Goal: Transaction & Acquisition: Subscribe to service/newsletter

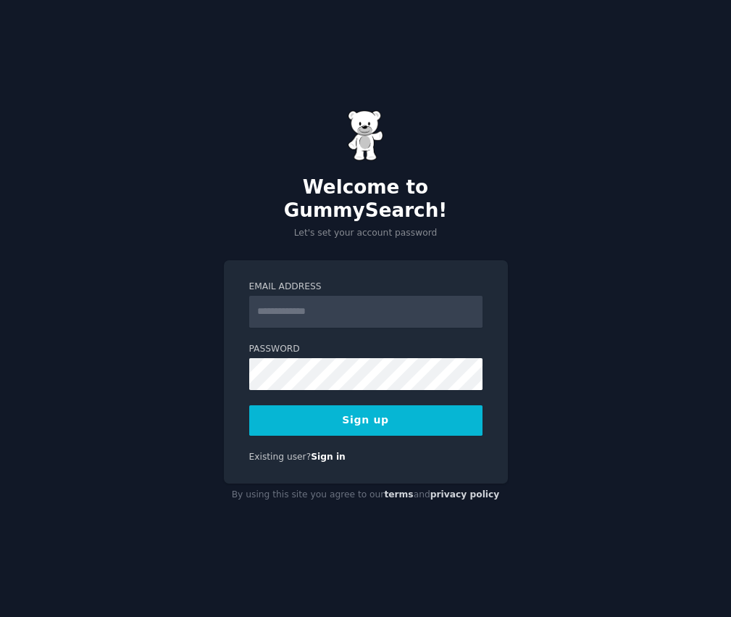
click at [380, 303] on input "Email Address" at bounding box center [365, 312] width 233 height 32
click at [125, 346] on div "Welcome to GummySearch! Let's set your account password Email Address Password …" at bounding box center [365, 308] width 731 height 617
click at [339, 303] on input "Email Address" at bounding box center [365, 312] width 233 height 32
type input "**********"
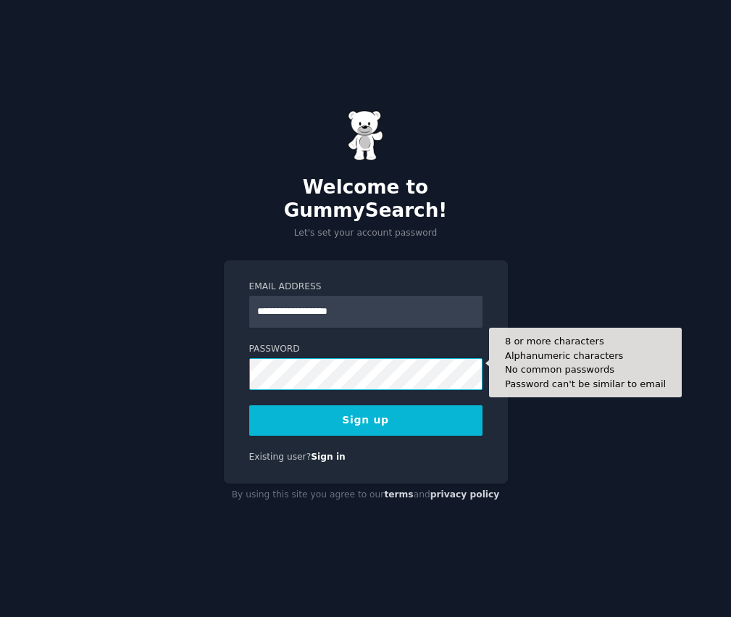
click at [249, 405] on button "Sign up" at bounding box center [365, 420] width 233 height 30
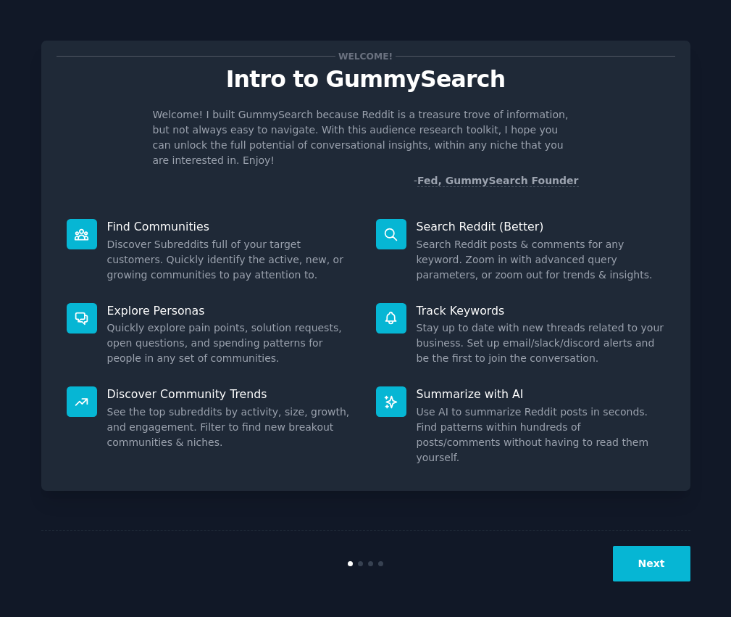
click at [655, 568] on button "Next" at bounding box center [652, 564] width 78 height 36
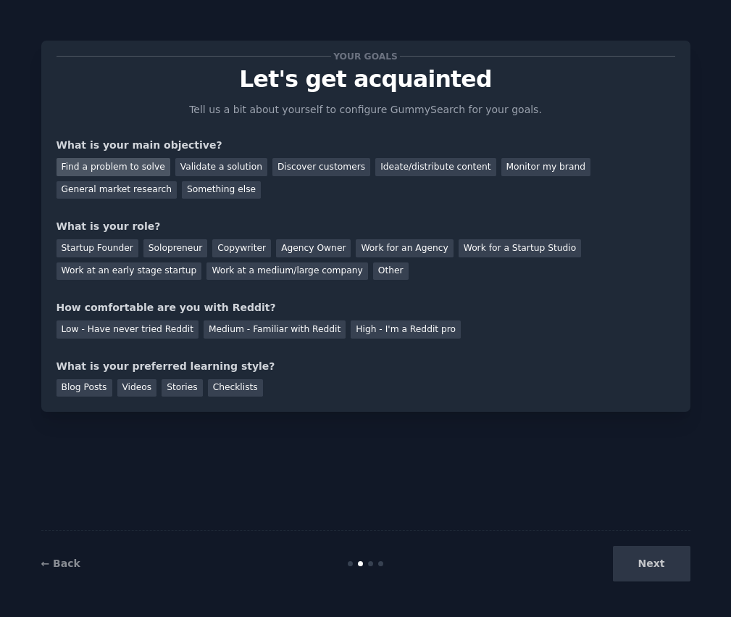
click at [133, 164] on div "Find a problem to solve" at bounding box center [114, 167] width 114 height 18
click at [204, 170] on div "Validate a solution" at bounding box center [221, 167] width 92 height 18
click at [165, 248] on div "Solopreneur" at bounding box center [175, 248] width 64 height 18
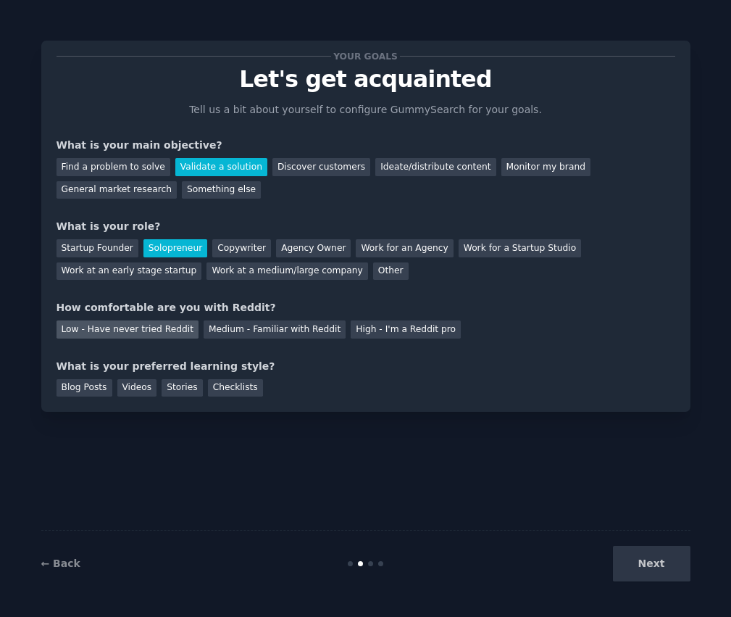
click at [171, 332] on div "Low - Have never tried Reddit" at bounding box center [128, 329] width 142 height 18
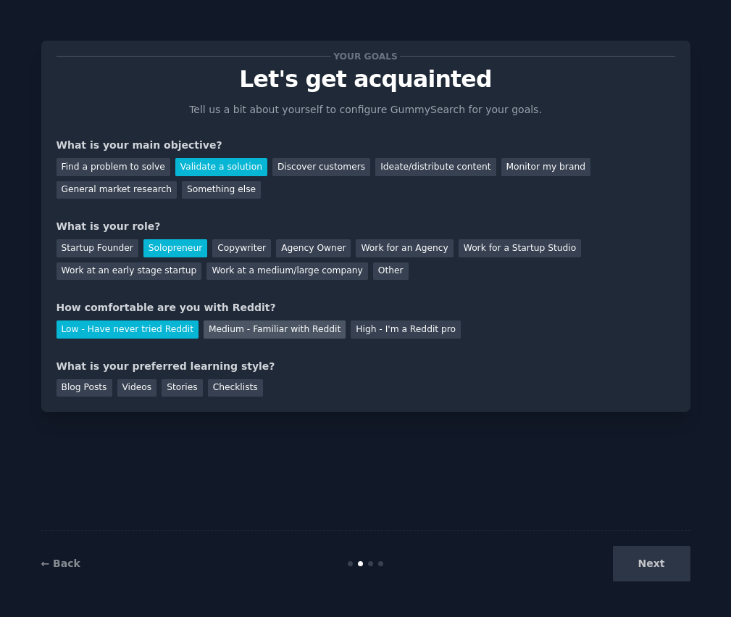
click at [248, 335] on div "Medium - Familiar with Reddit" at bounding box center [275, 329] width 142 height 18
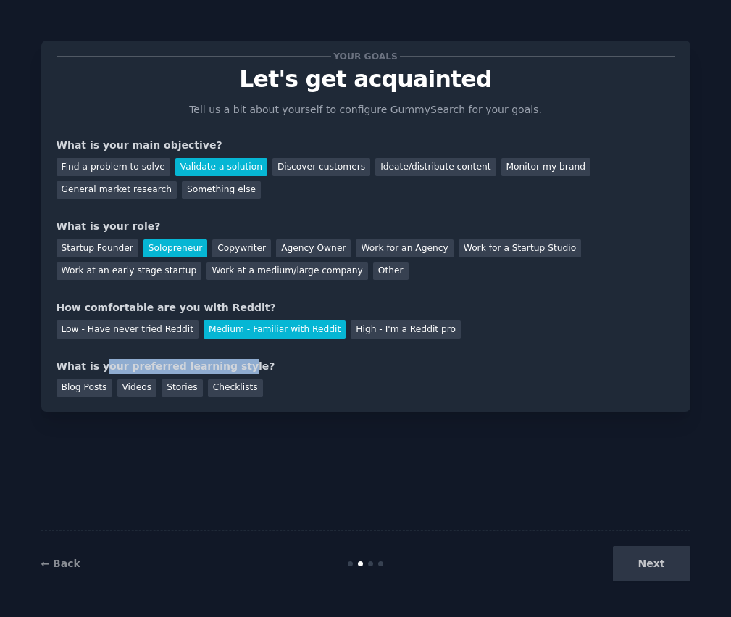
drag, startPoint x: 117, startPoint y: 366, endPoint x: 226, endPoint y: 367, distance: 108.7
click at [226, 367] on div "What is your preferred learning style?" at bounding box center [366, 366] width 619 height 15
click at [220, 386] on div "Checklists" at bounding box center [235, 388] width 55 height 18
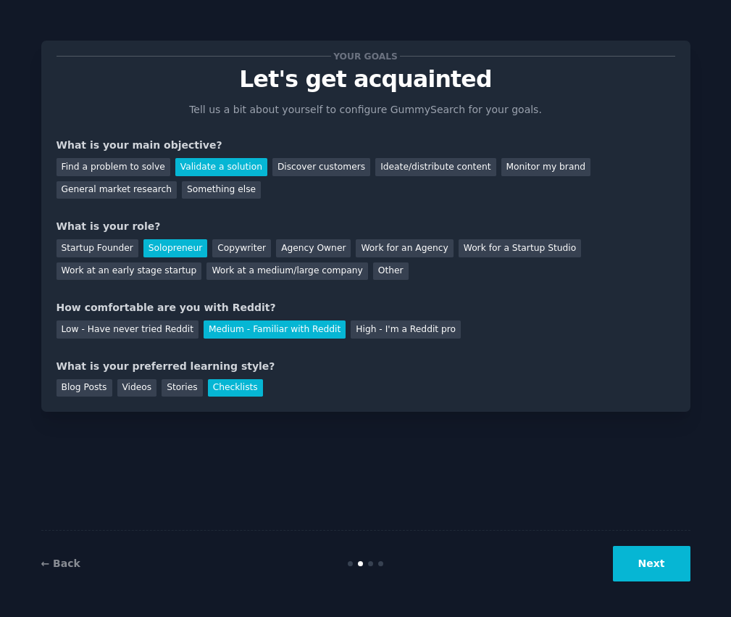
click at [632, 549] on button "Next" at bounding box center [652, 564] width 78 height 36
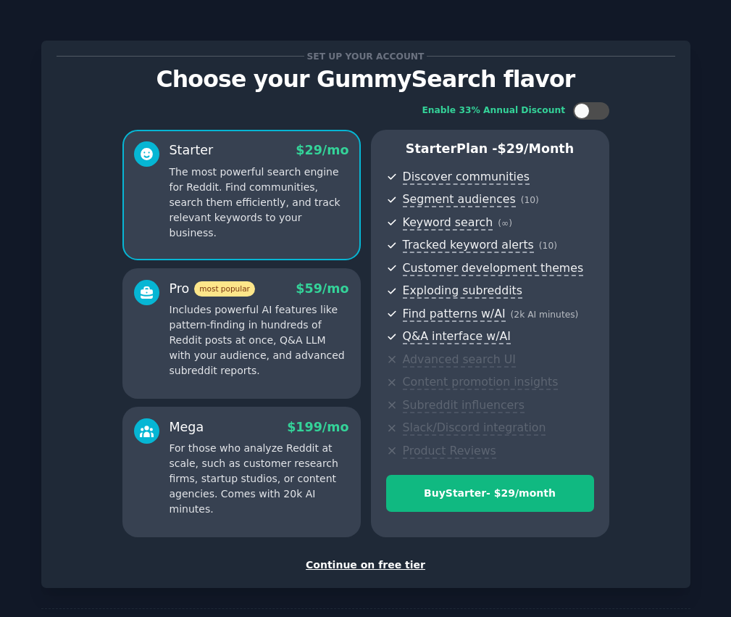
click at [353, 560] on div "Continue on free tier" at bounding box center [366, 564] width 619 height 15
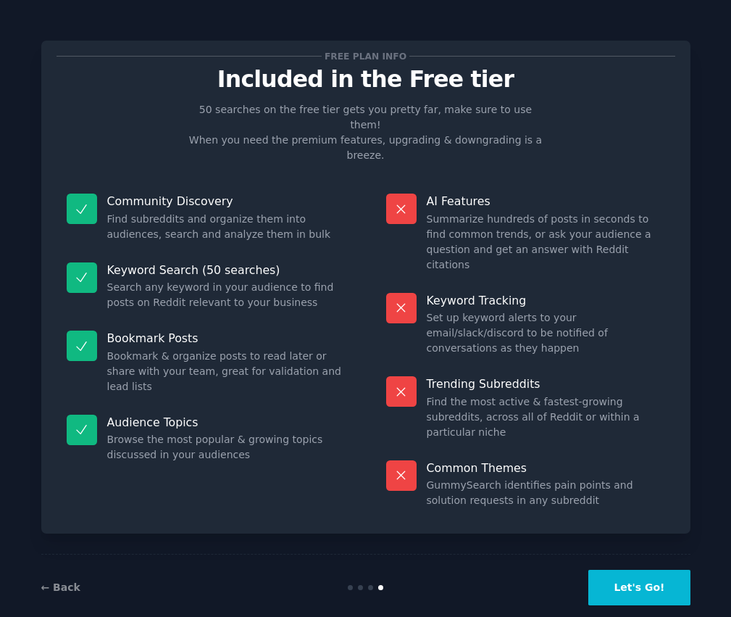
click at [618, 570] on button "Let's Go!" at bounding box center [638, 588] width 101 height 36
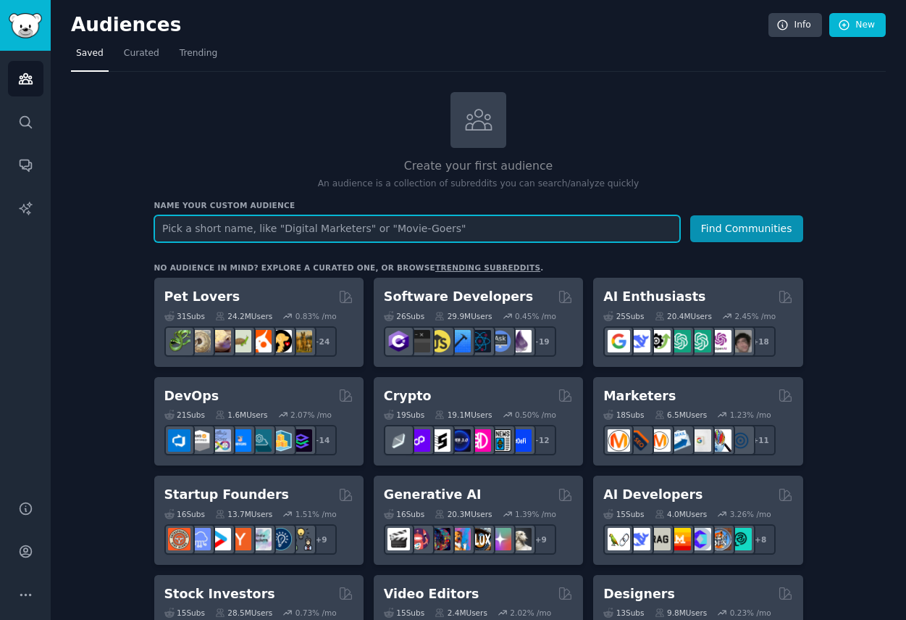
click at [361, 234] on input "text" at bounding box center [417, 228] width 526 height 27
type input "solo devs"
click at [691, 215] on button "Find Communities" at bounding box center [747, 228] width 113 height 27
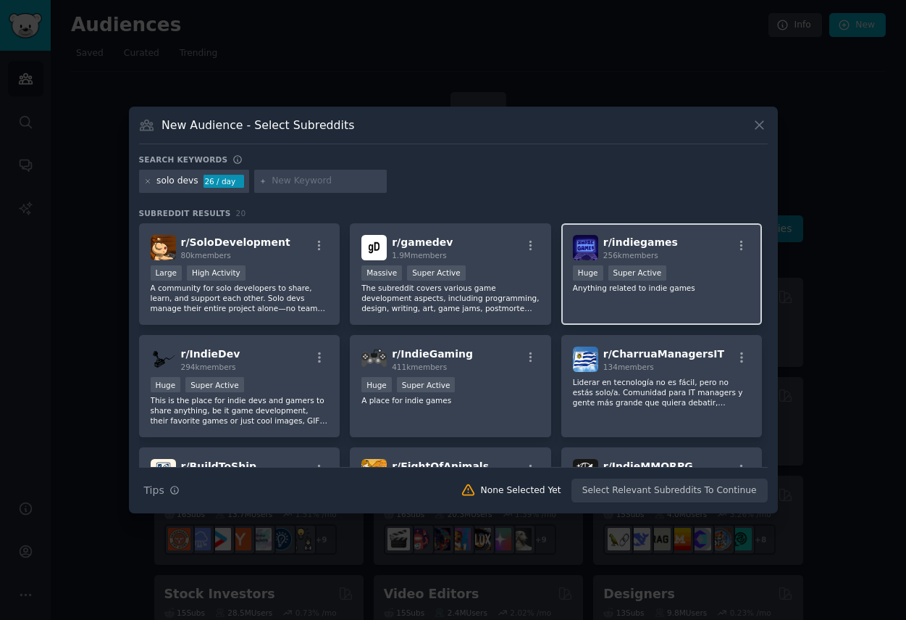
click at [664, 239] on span "r/ indiegames" at bounding box center [641, 242] width 75 height 12
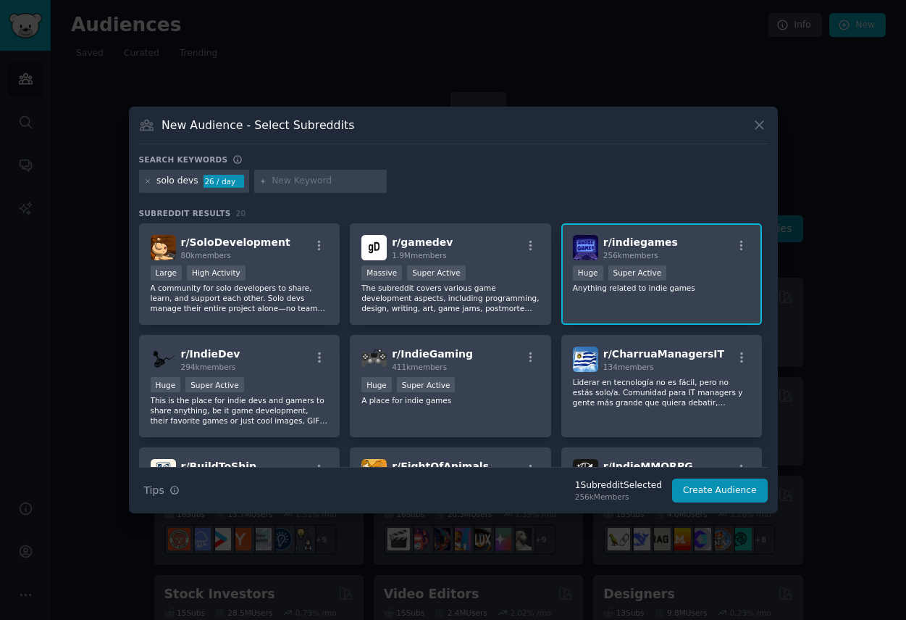
click at [665, 238] on div "r/ indiegames 256k members" at bounding box center [662, 247] width 178 height 25
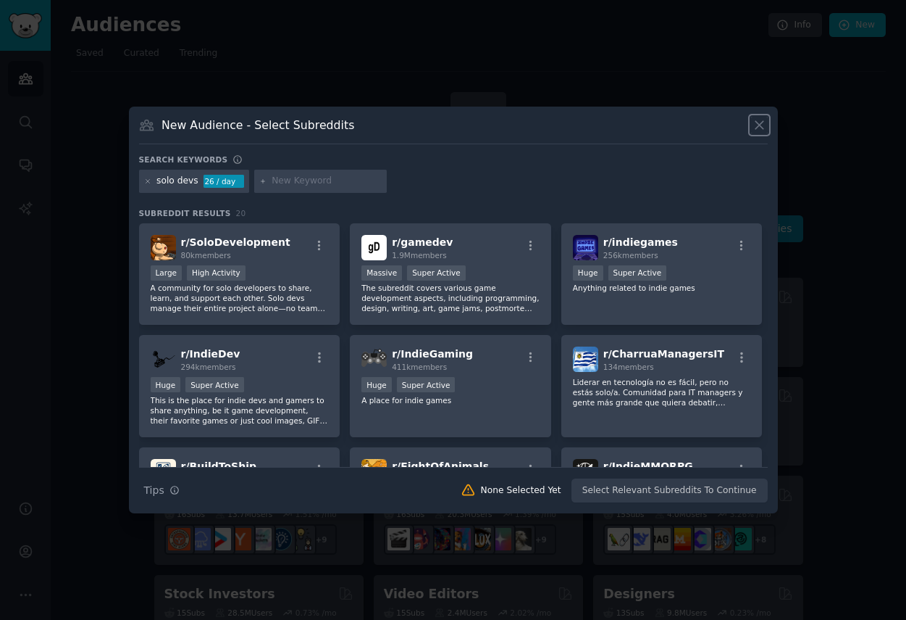
click at [730, 119] on icon at bounding box center [759, 124] width 15 height 15
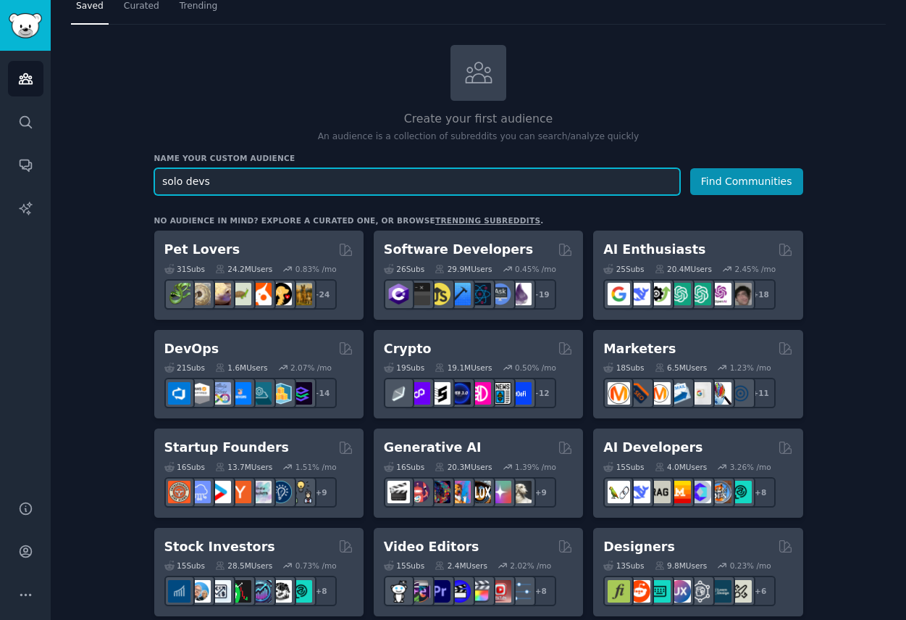
scroll to position [106, 0]
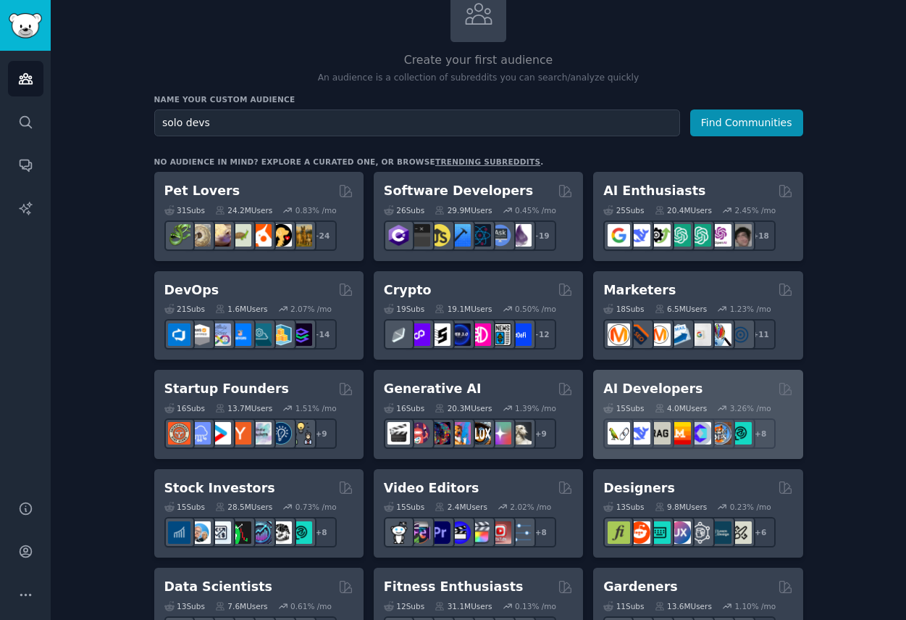
click at [672, 387] on h2 "AI Developers" at bounding box center [653, 389] width 99 height 18
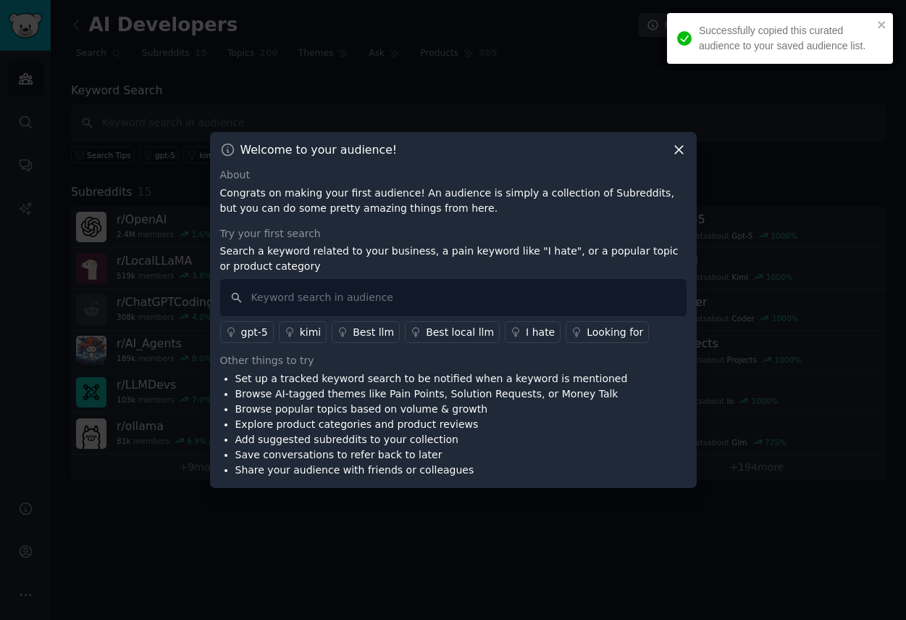
click at [167, 299] on div at bounding box center [453, 310] width 906 height 620
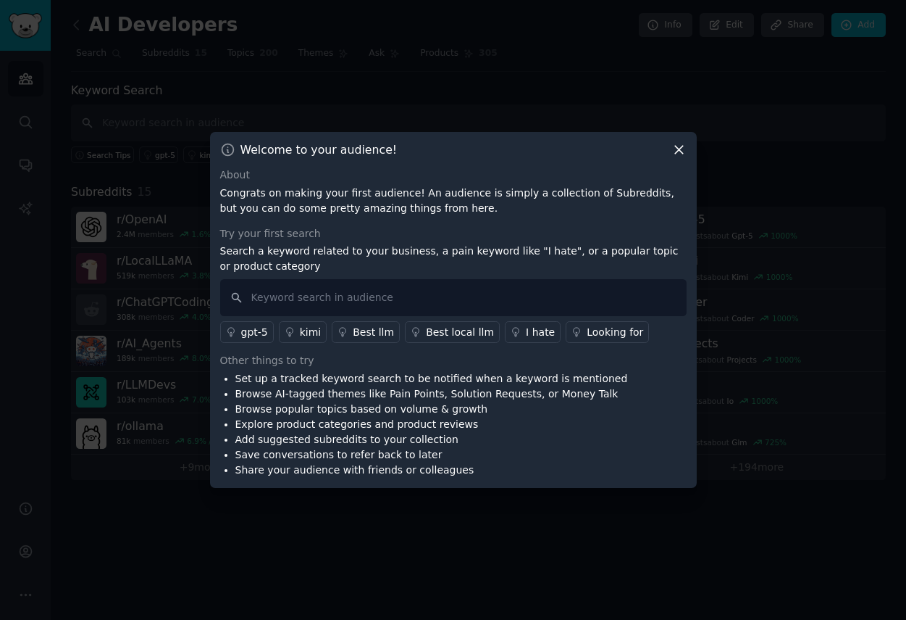
click at [680, 149] on icon at bounding box center [679, 150] width 8 height 8
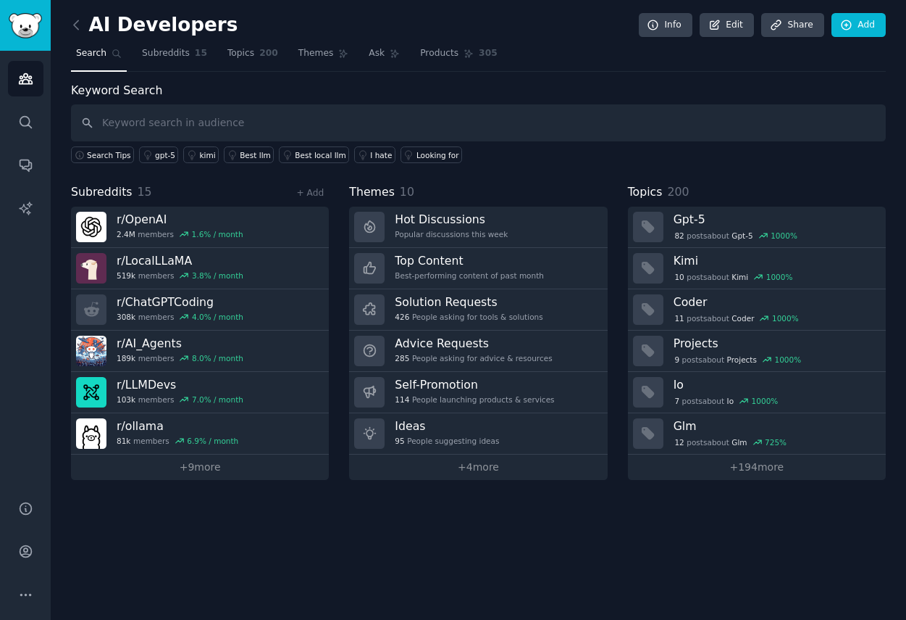
click at [88, 58] on span "Search" at bounding box center [91, 53] width 30 height 13
click at [75, 28] on icon at bounding box center [76, 24] width 15 height 15
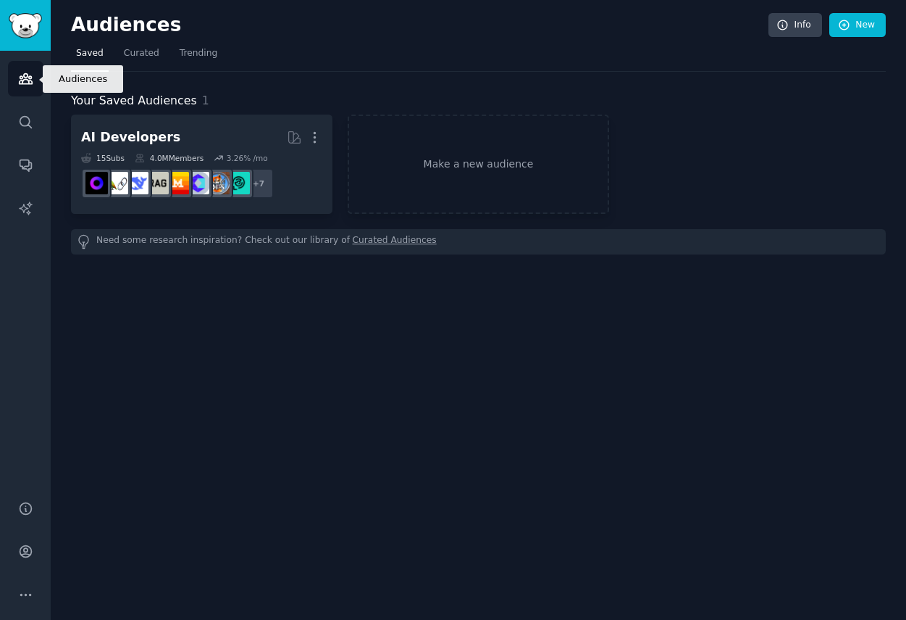
click at [25, 82] on icon "Sidebar" at bounding box center [25, 78] width 15 height 15
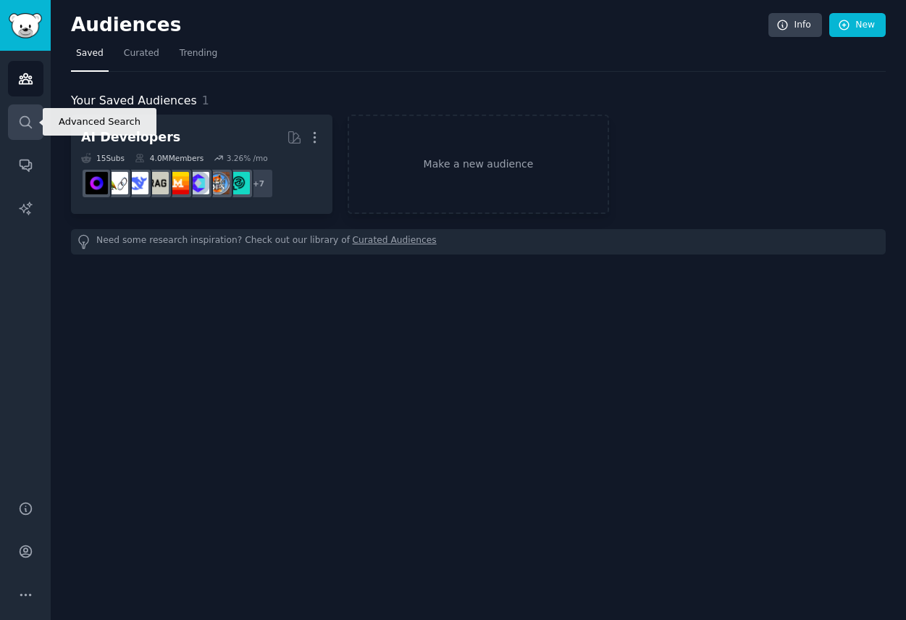
click at [25, 133] on link "Search" at bounding box center [26, 122] width 36 height 36
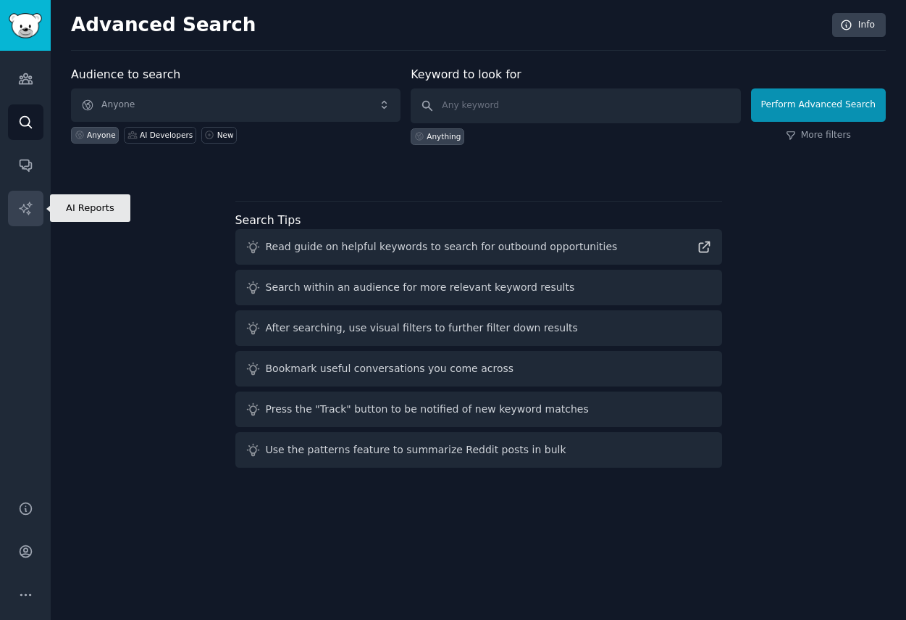
click at [27, 204] on icon "Sidebar" at bounding box center [25, 207] width 12 height 12
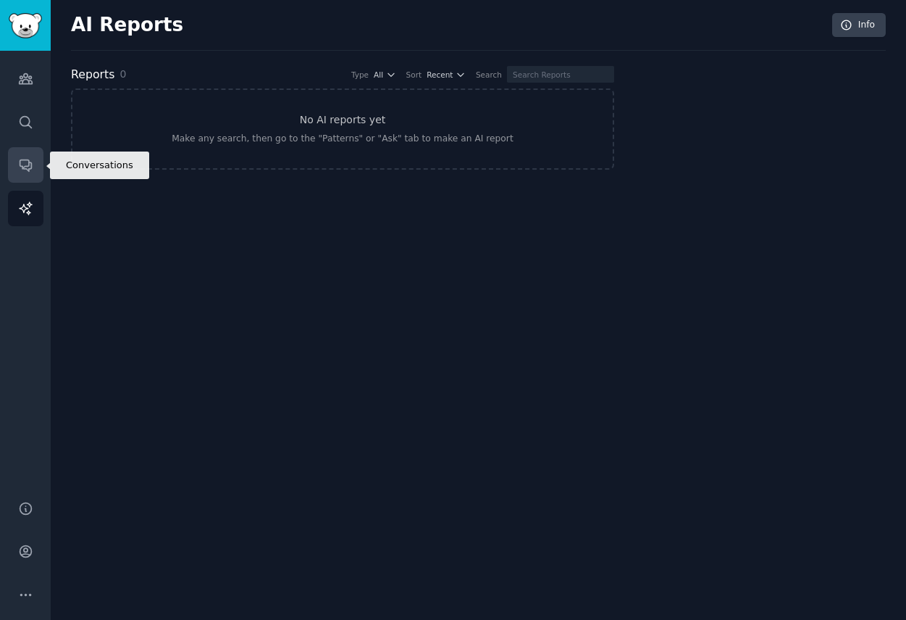
click at [27, 170] on icon "Sidebar" at bounding box center [26, 166] width 12 height 12
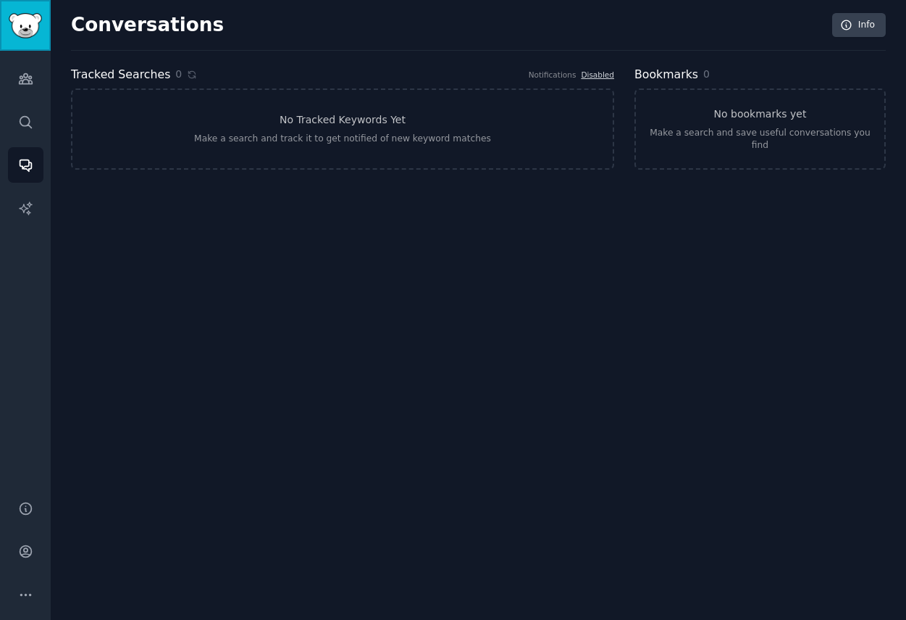
click at [32, 36] on img "Sidebar" at bounding box center [25, 25] width 33 height 25
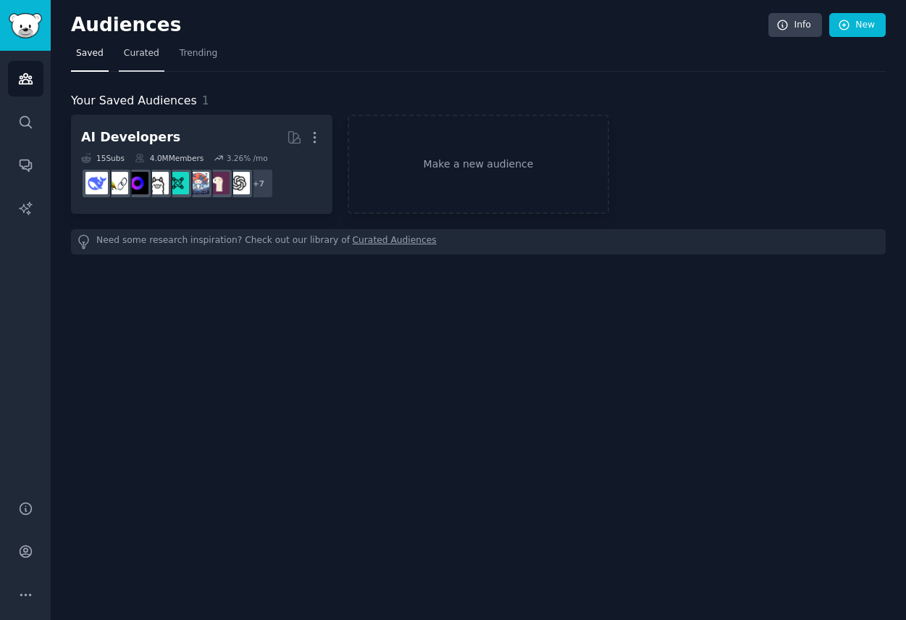
click at [138, 58] on span "Curated" at bounding box center [142, 53] width 36 height 13
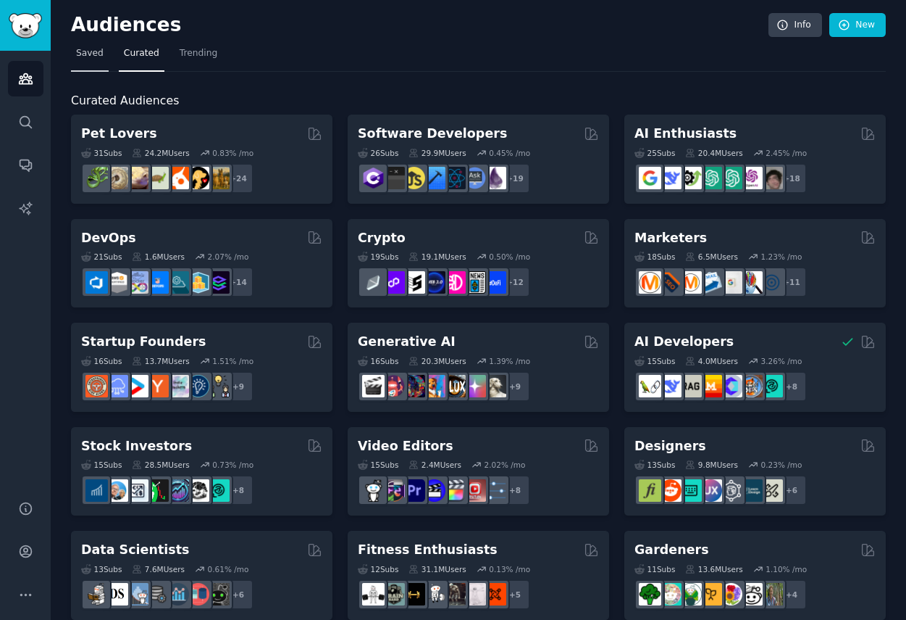
click at [91, 57] on span "Saved" at bounding box center [90, 53] width 28 height 13
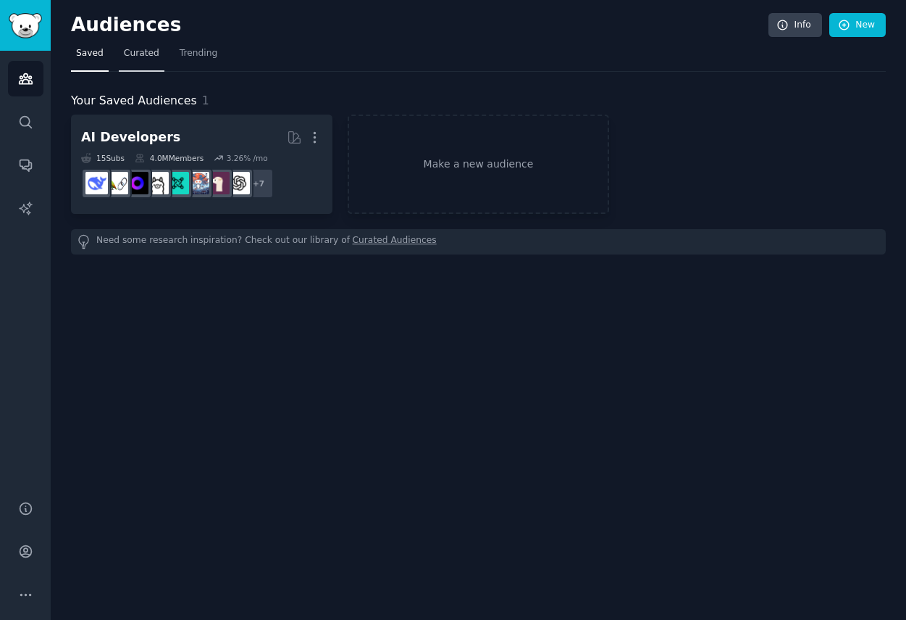
click at [130, 57] on span "Curated" at bounding box center [142, 53] width 36 height 13
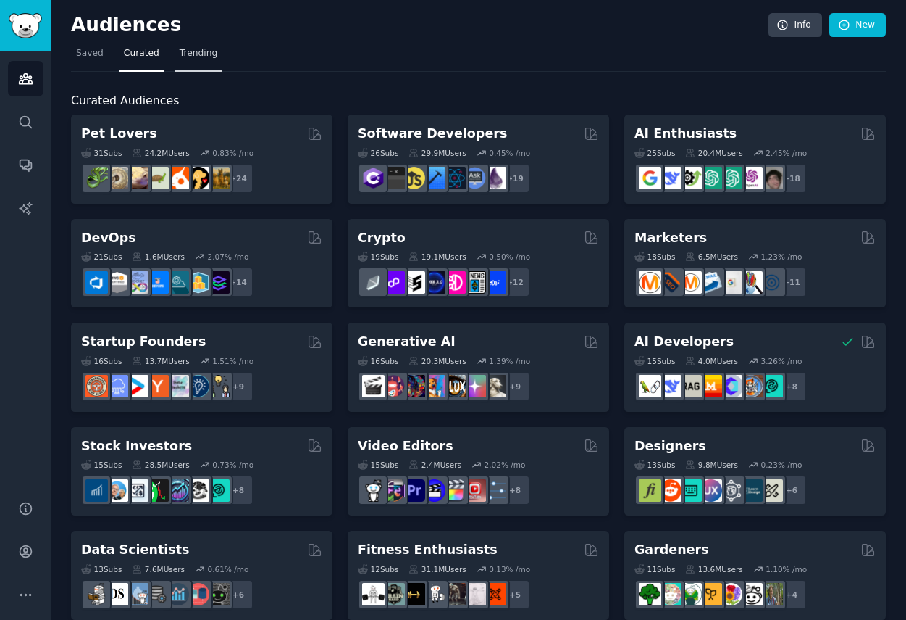
click at [188, 51] on span "Trending" at bounding box center [199, 53] width 38 height 13
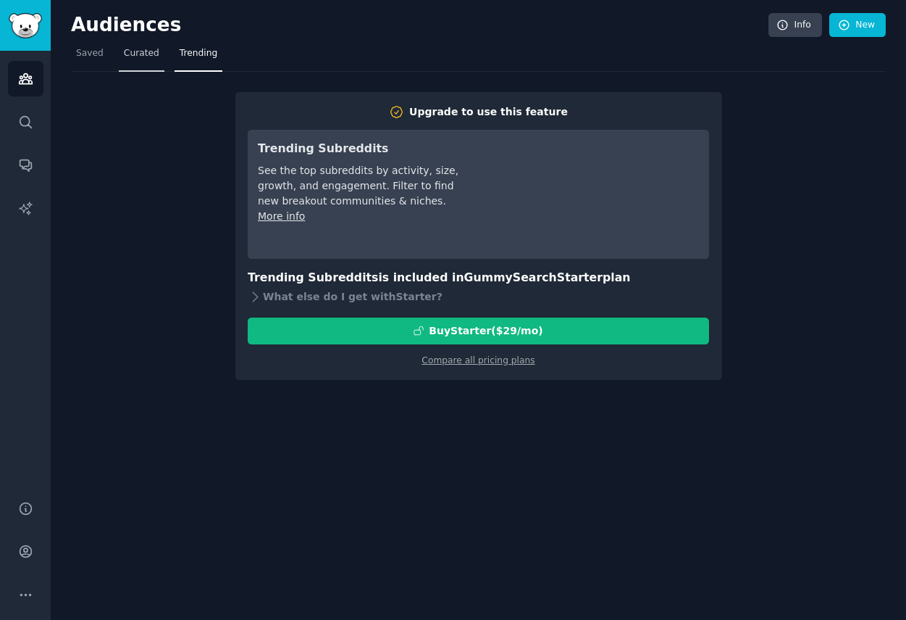
click at [151, 55] on span "Curated" at bounding box center [142, 53] width 36 height 13
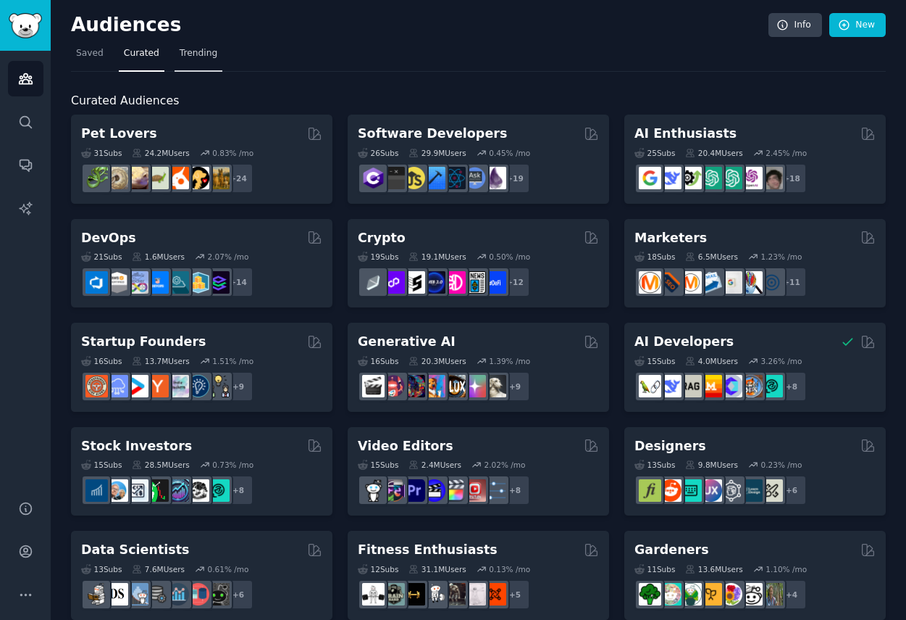
click at [188, 59] on link "Trending" at bounding box center [199, 57] width 48 height 30
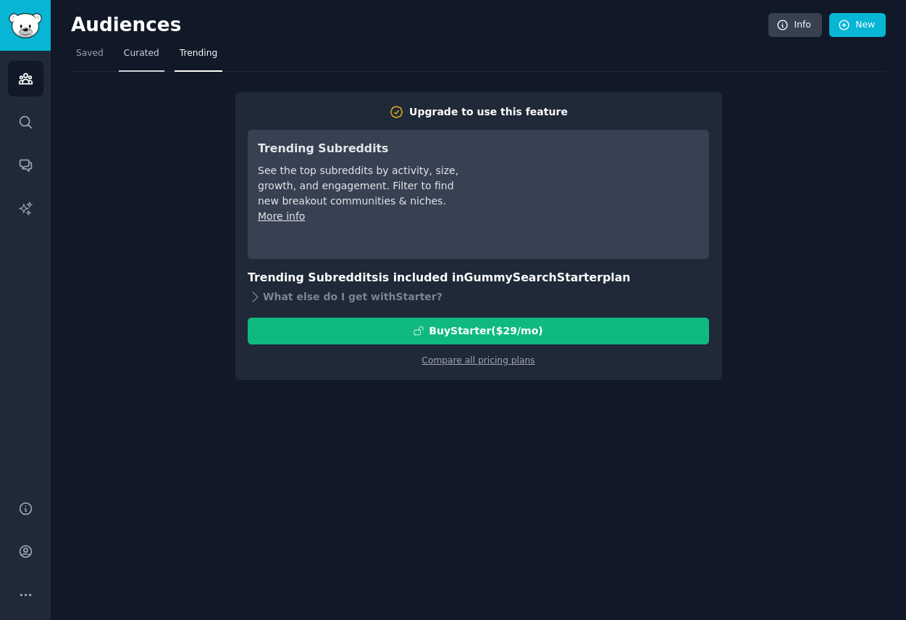
click at [137, 54] on span "Curated" at bounding box center [142, 53] width 36 height 13
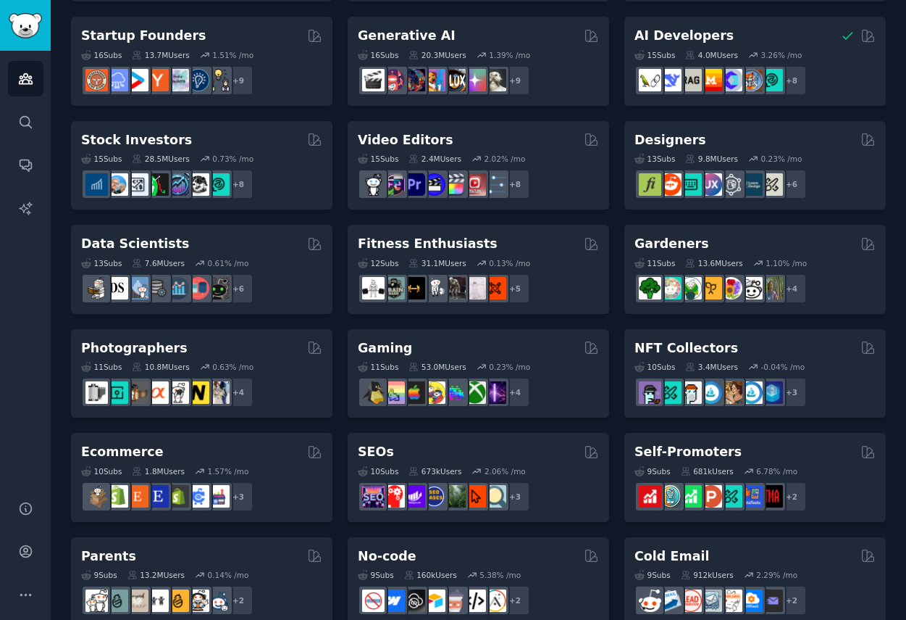
scroll to position [384, 0]
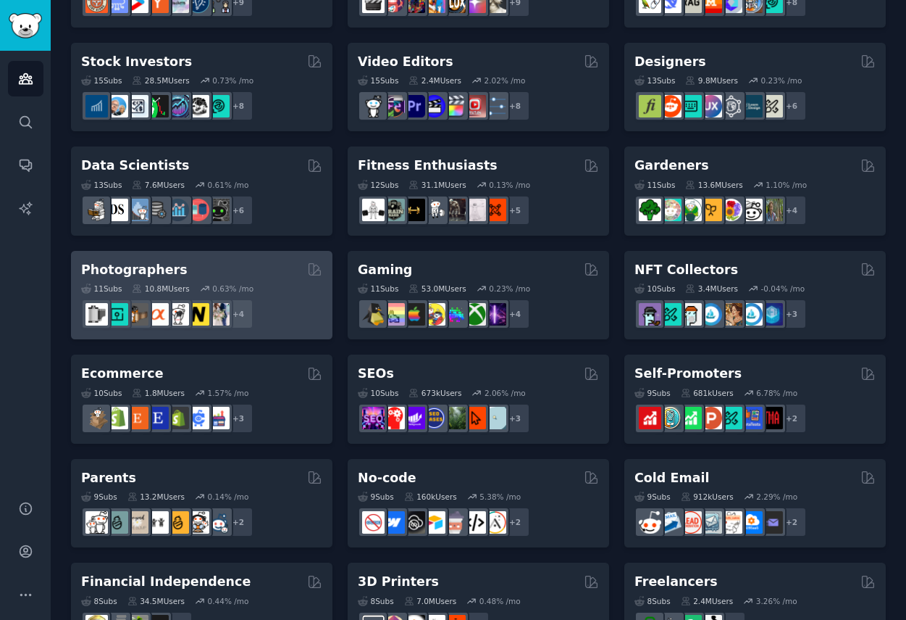
click at [270, 274] on div "Photographers" at bounding box center [201, 270] width 241 height 18
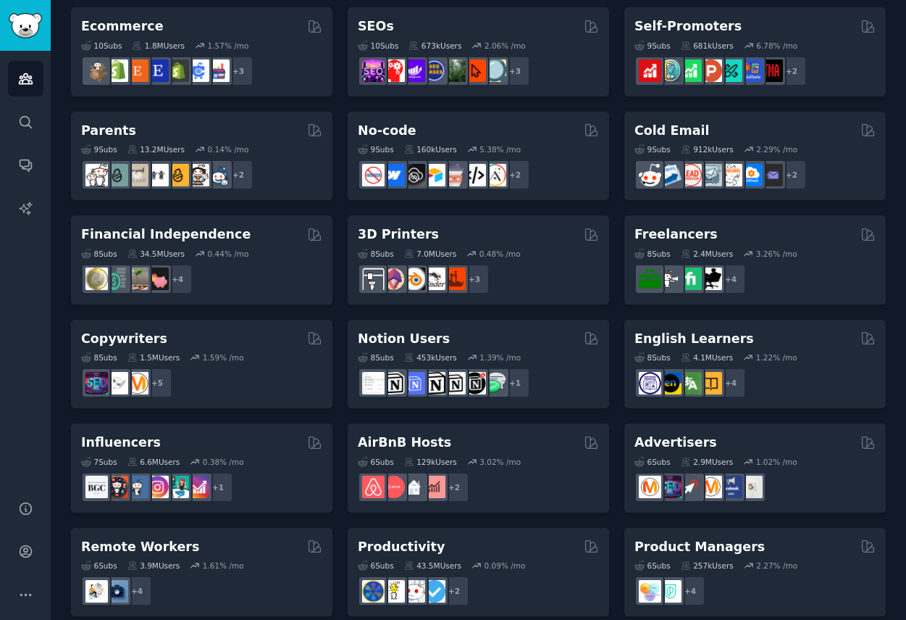
scroll to position [956, 0]
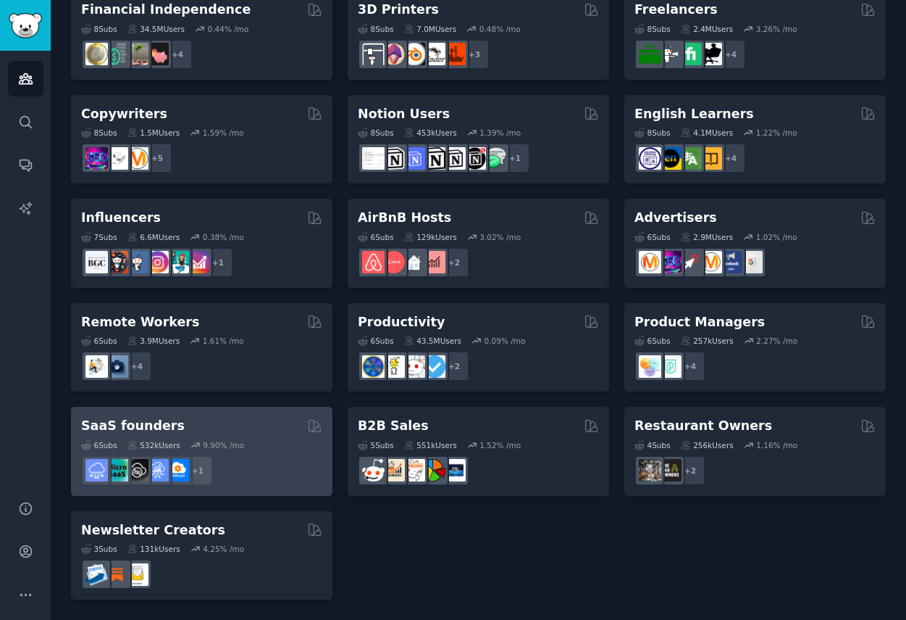
click at [276, 414] on div "SaaS founders 6 Sub s 532k Users 9.90 % /mo + 1" at bounding box center [202, 450] width 262 height 89
